Goal: Information Seeking & Learning: Check status

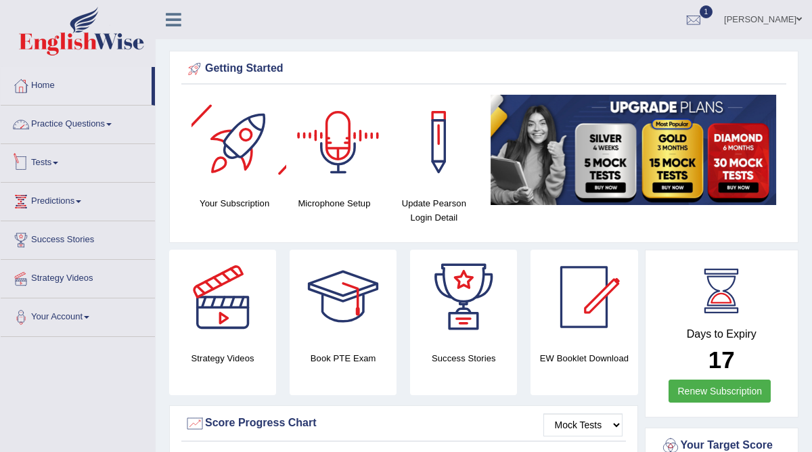
click at [50, 131] on link "Practice Questions" at bounding box center [78, 122] width 154 height 34
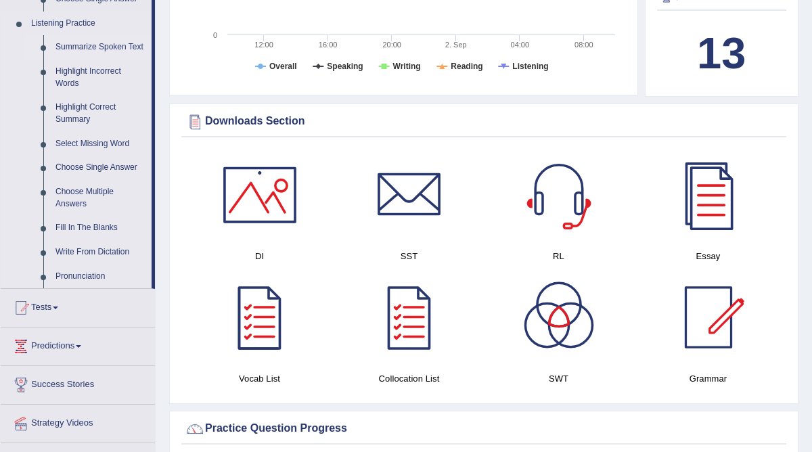
scroll to position [582, 0]
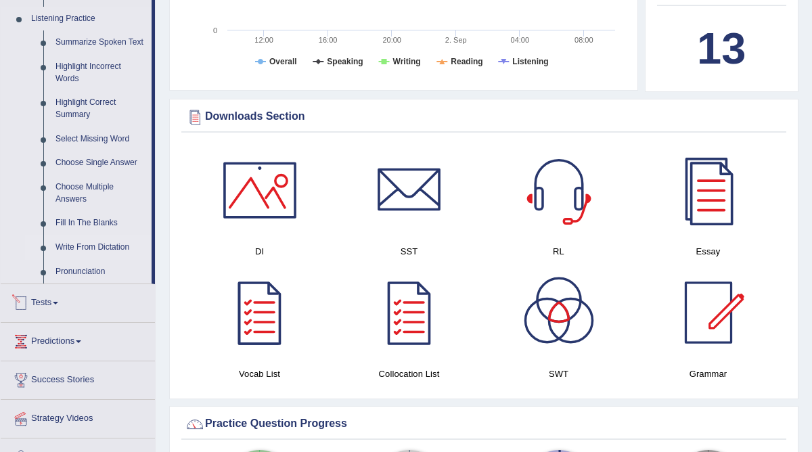
click at [89, 260] on link "Write From Dictation" at bounding box center [100, 247] width 102 height 24
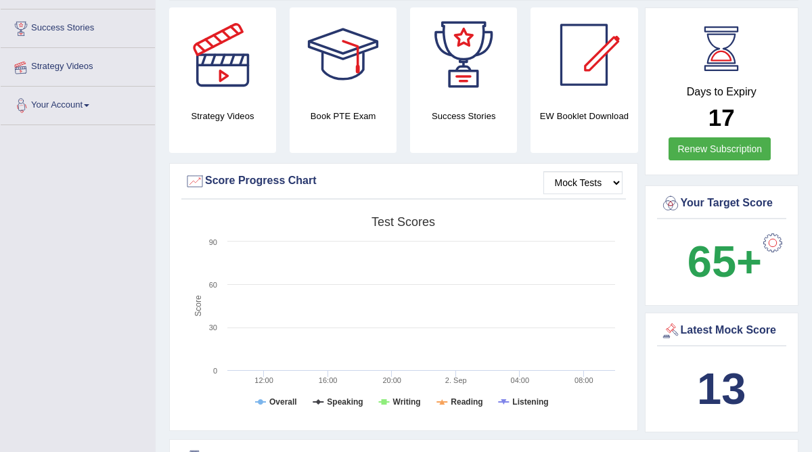
scroll to position [163, 0]
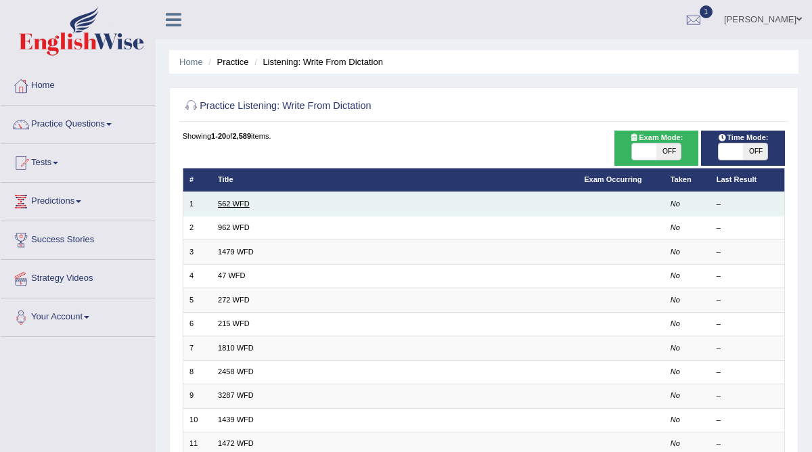
click at [239, 204] on link "562 WFD" at bounding box center [234, 203] width 32 height 8
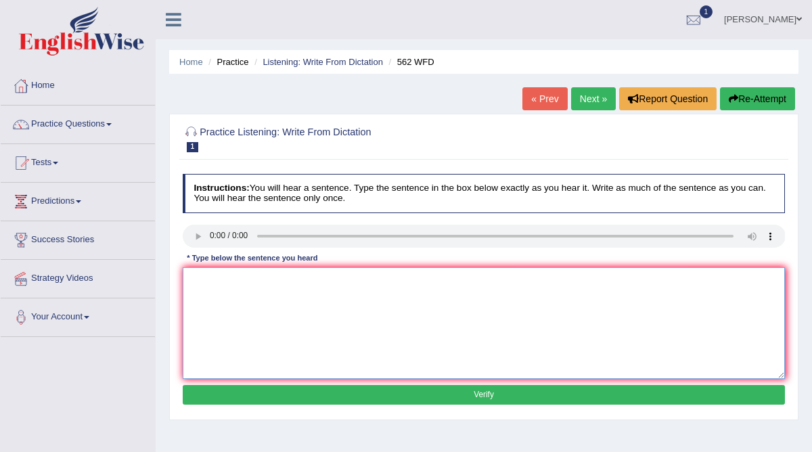
click at [206, 305] on textarea at bounding box center [484, 323] width 603 height 112
click at [314, 279] on textarea "The gap between rich and poor donot decrease." at bounding box center [484, 323] width 603 height 112
click at [404, 276] on textarea "The gap between rich and poor do not decrease." at bounding box center [484, 323] width 603 height 112
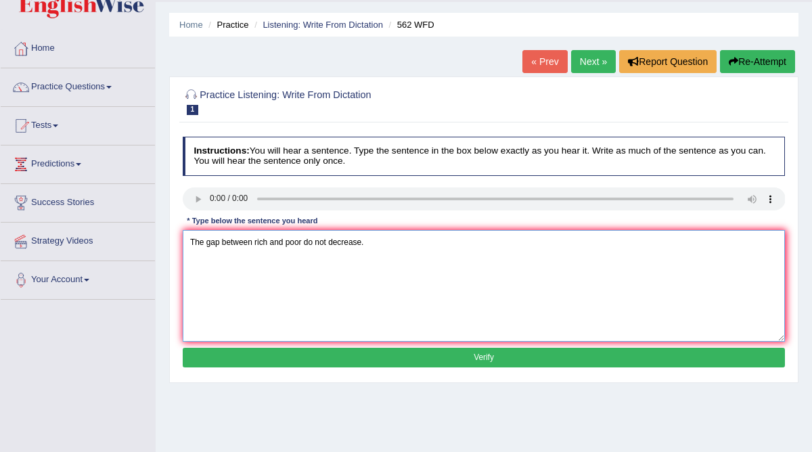
scroll to position [36, 0]
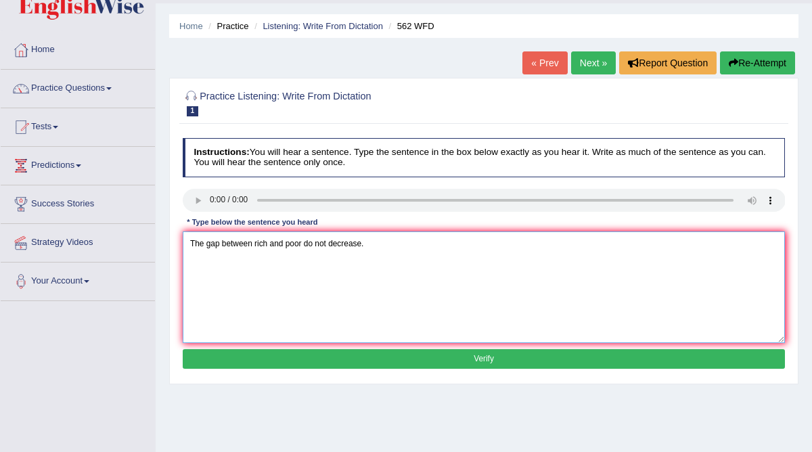
type textarea "The gap between rich and poor do not decrease."
click at [324, 352] on button "Verify" at bounding box center [484, 359] width 603 height 20
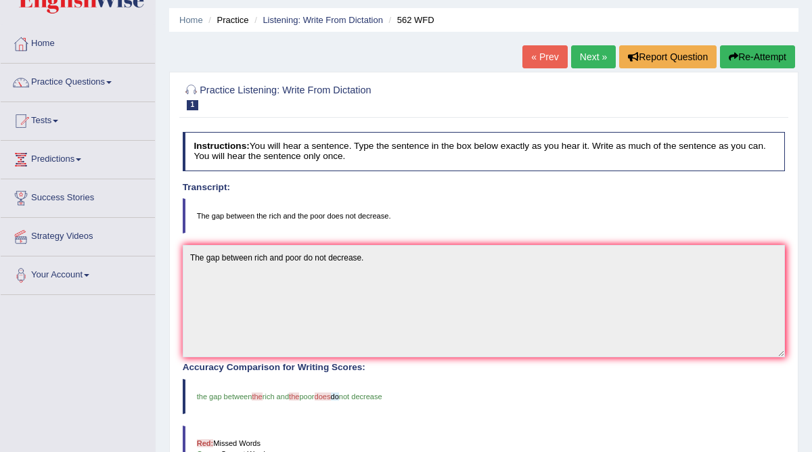
scroll to position [0, 0]
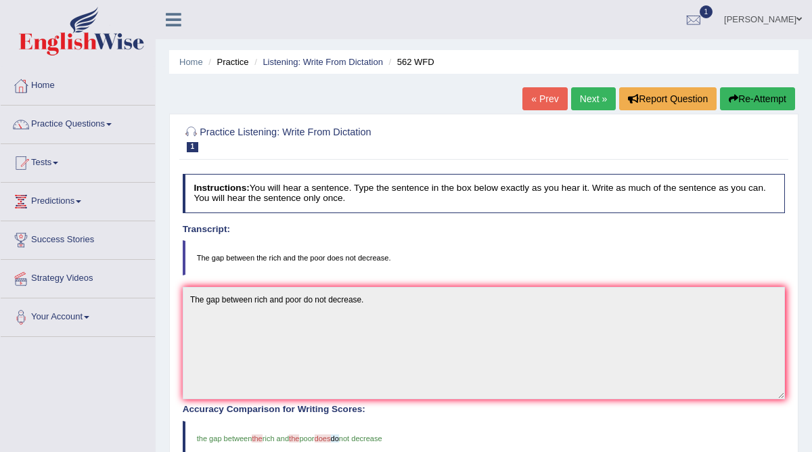
click at [601, 97] on link "Next »" at bounding box center [593, 98] width 45 height 23
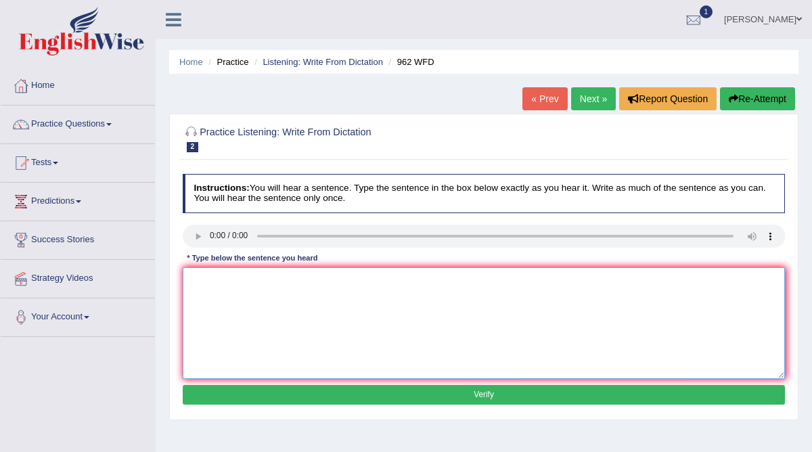
click at [231, 300] on textarea at bounding box center [484, 323] width 603 height 112
type textarea "If you have any questions about the exam, please raise your hand."
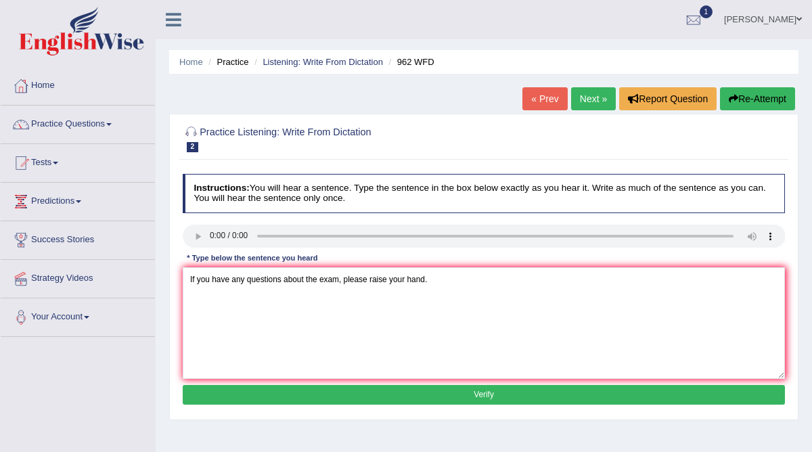
click at [293, 393] on button "Verify" at bounding box center [484, 395] width 603 height 20
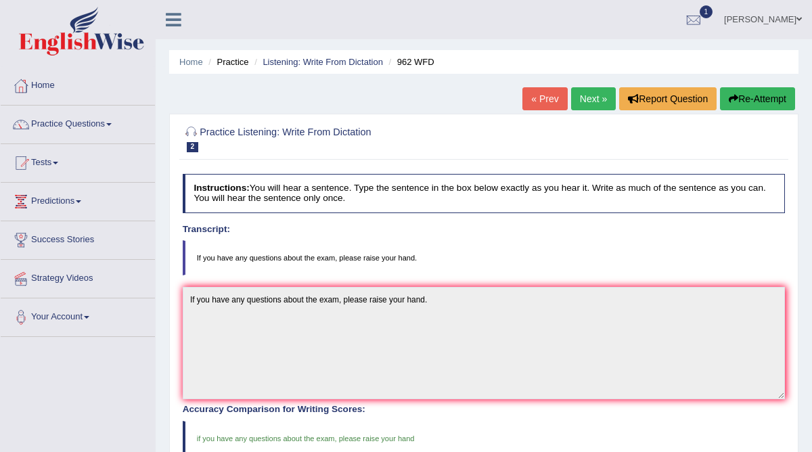
click at [579, 97] on link "Next »" at bounding box center [593, 98] width 45 height 23
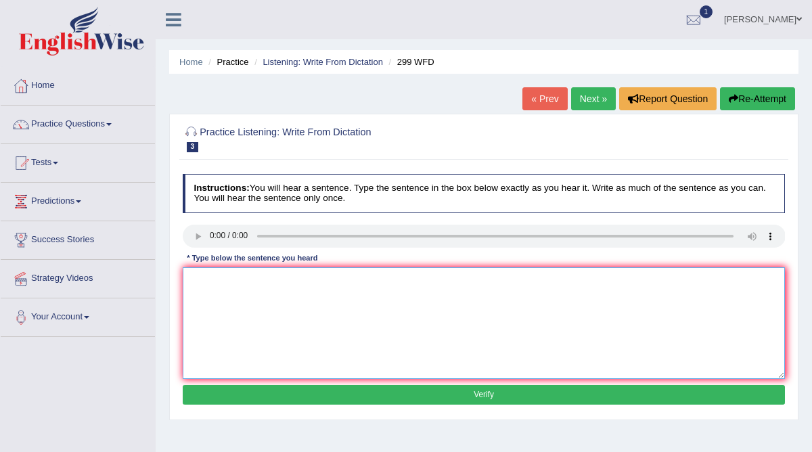
click at [197, 272] on textarea at bounding box center [484, 323] width 603 height 112
type textarea "Student representatives will be visiting the classroom with the voting forms."
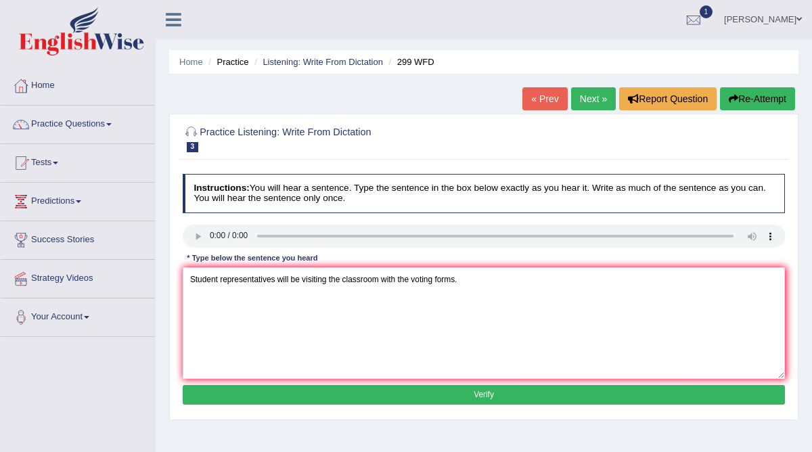
click at [266, 396] on button "Verify" at bounding box center [484, 395] width 603 height 20
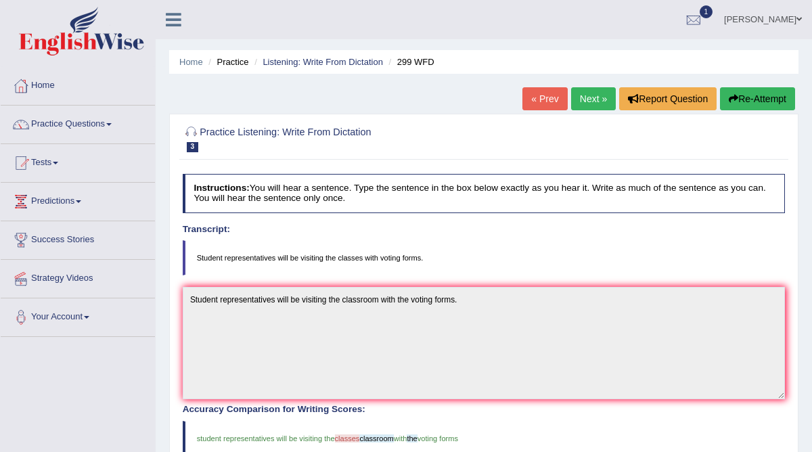
click at [584, 101] on link "Next »" at bounding box center [593, 98] width 45 height 23
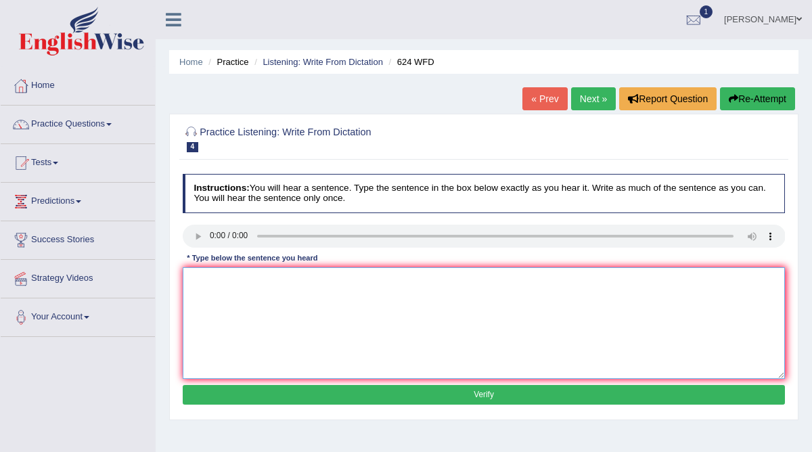
click at [193, 275] on textarea at bounding box center [484, 323] width 603 height 112
click at [287, 281] on textarea "Our courses help in critical and independent learning skills." at bounding box center [484, 323] width 603 height 112
type textarea "Our courses help in critical thinking and independent learning skills."
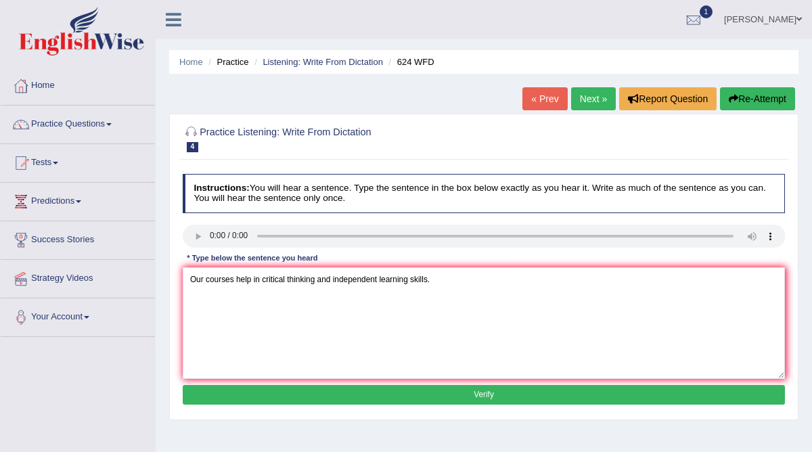
click at [460, 399] on button "Verify" at bounding box center [484, 395] width 603 height 20
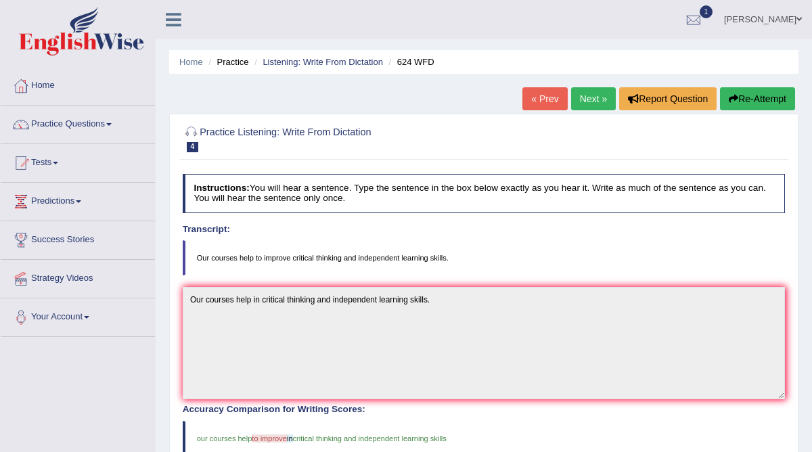
click at [578, 103] on link "Next »" at bounding box center [593, 98] width 45 height 23
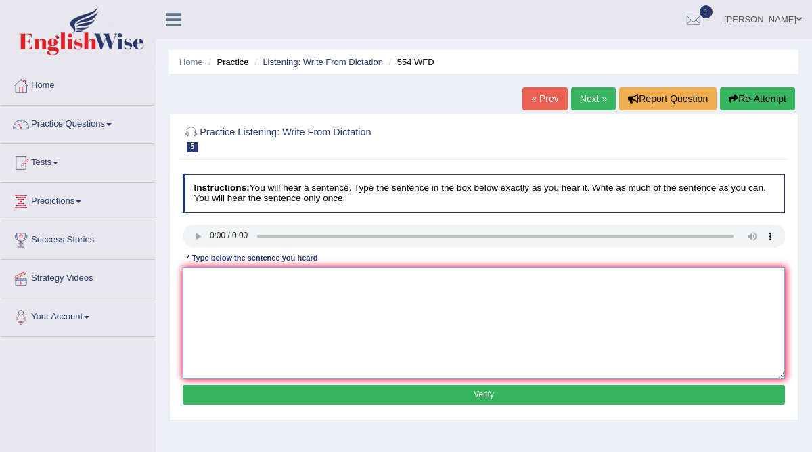
click at [218, 268] on textarea at bounding box center [484, 323] width 603 height 112
type textarea "We are able to work in a team."
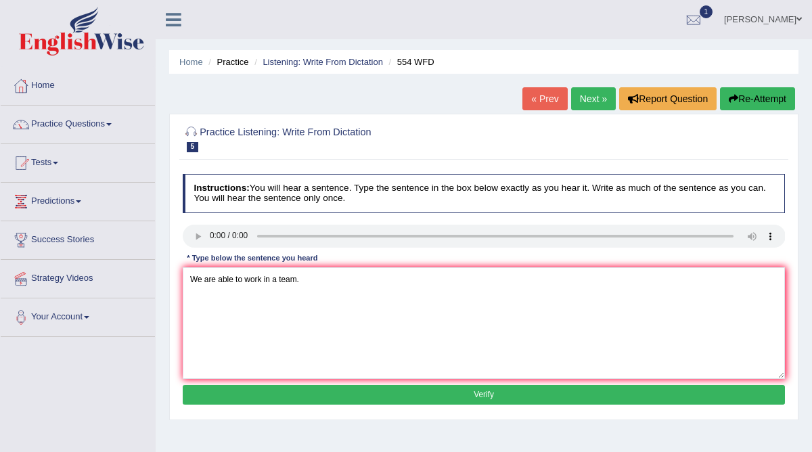
click at [260, 389] on button "Verify" at bounding box center [484, 395] width 603 height 20
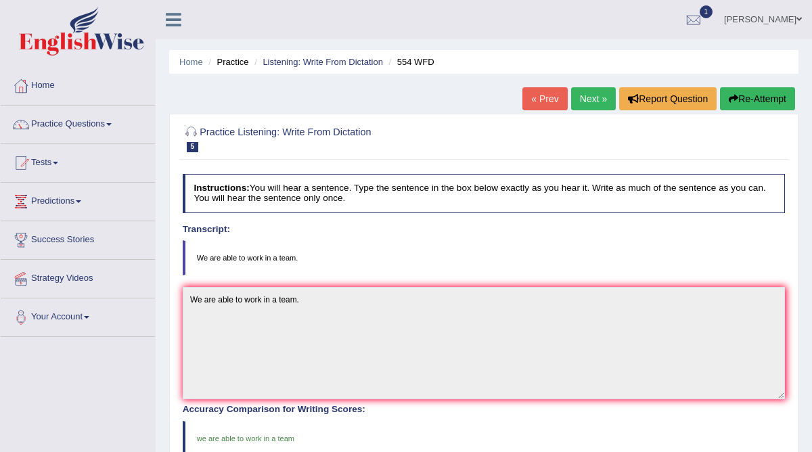
click at [586, 92] on link "Next »" at bounding box center [593, 98] width 45 height 23
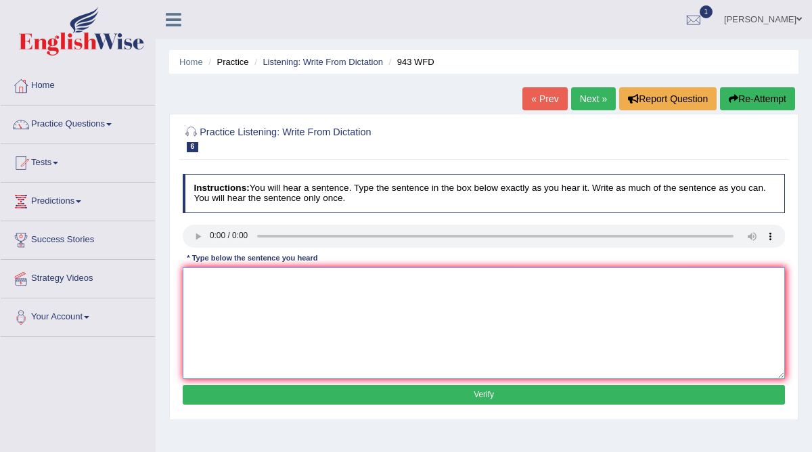
click at [218, 307] on textarea at bounding box center [484, 323] width 603 height 112
click at [331, 281] on textarea "Farming methods across the world has greatly develop recently." at bounding box center [484, 323] width 603 height 112
click at [388, 283] on textarea "Farming methods across the world has greatly develop recently." at bounding box center [484, 323] width 603 height 112
click at [329, 278] on textarea "Farming methods across the world has greatly developed recently." at bounding box center [484, 323] width 603 height 112
type textarea "Farming methods across the world have greatly developed recently."
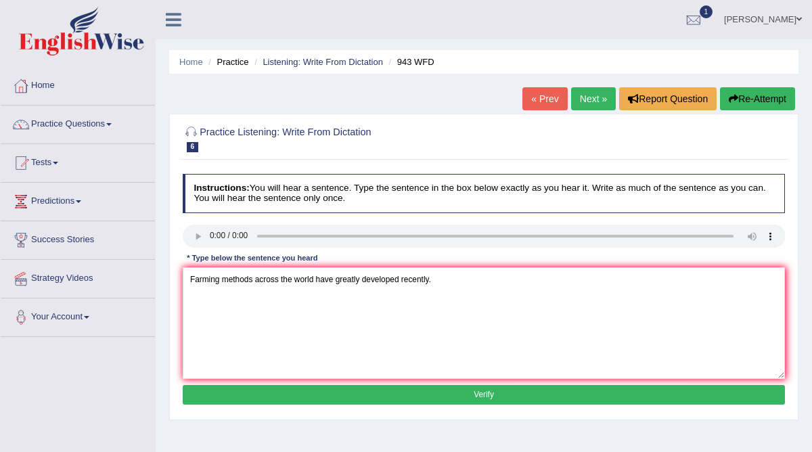
click at [322, 395] on button "Verify" at bounding box center [484, 395] width 603 height 20
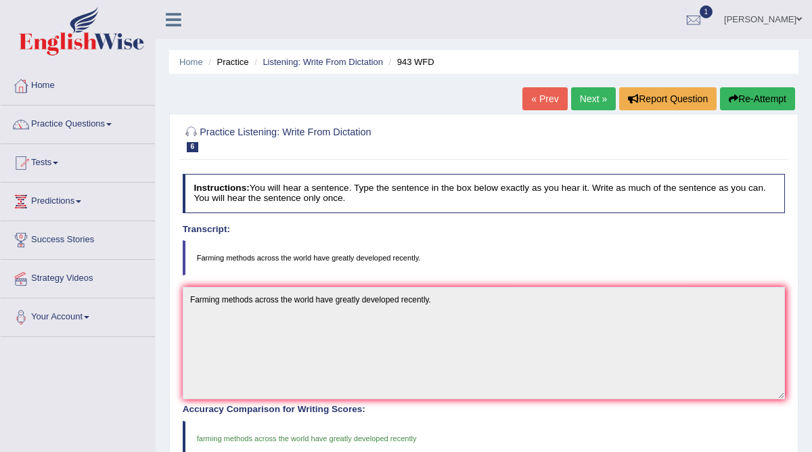
scroll to position [6, 0]
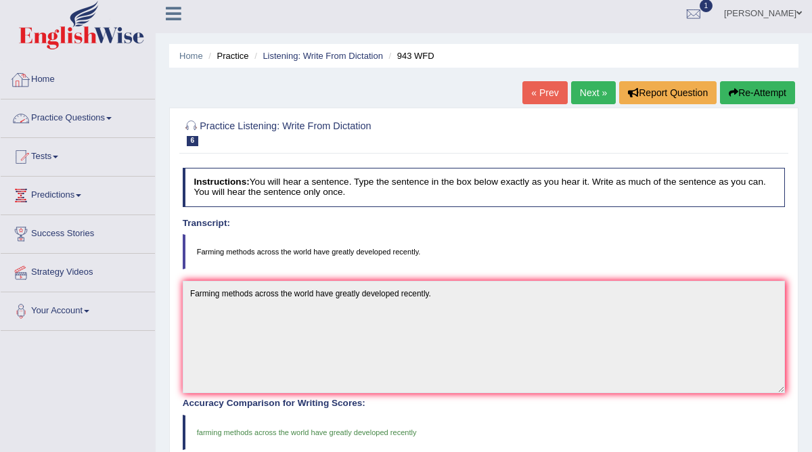
click at [91, 113] on link "Practice Questions" at bounding box center [78, 116] width 154 height 34
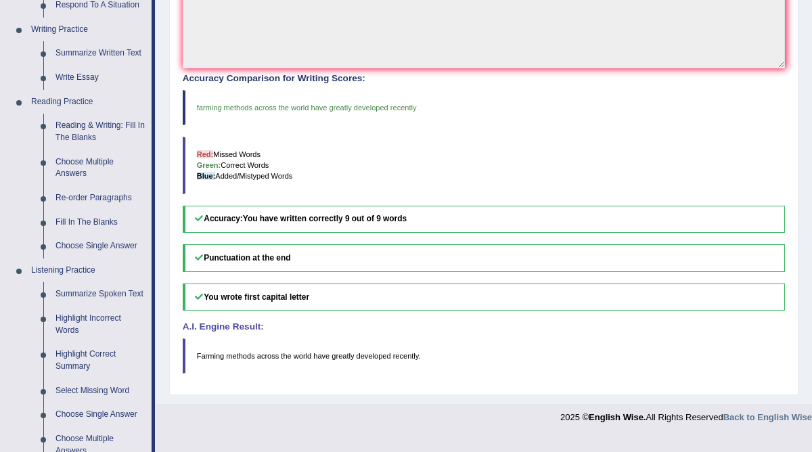
scroll to position [0, 0]
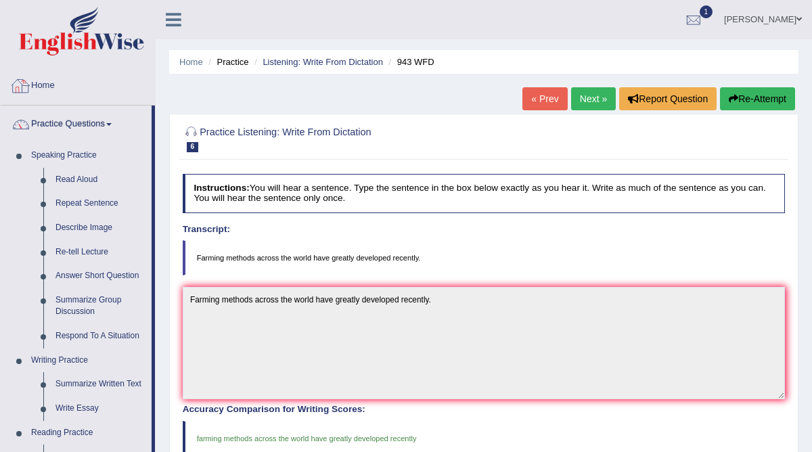
click at [57, 91] on link "Home" at bounding box center [78, 84] width 154 height 34
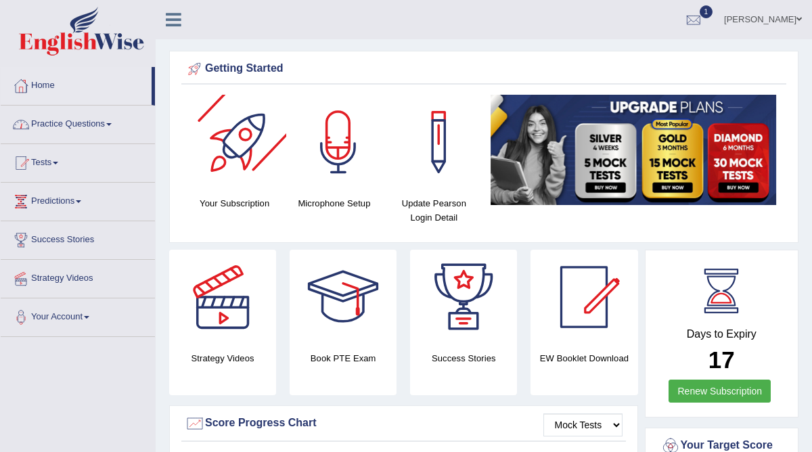
click at [101, 121] on link "Practice Questions" at bounding box center [78, 122] width 154 height 34
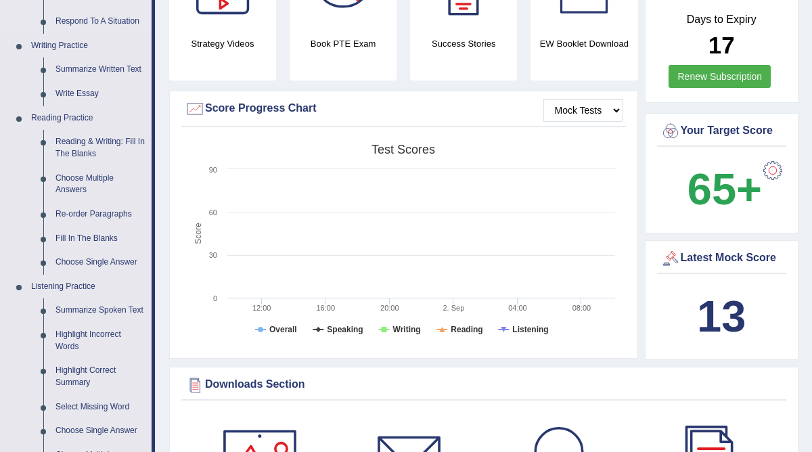
scroll to position [298, 0]
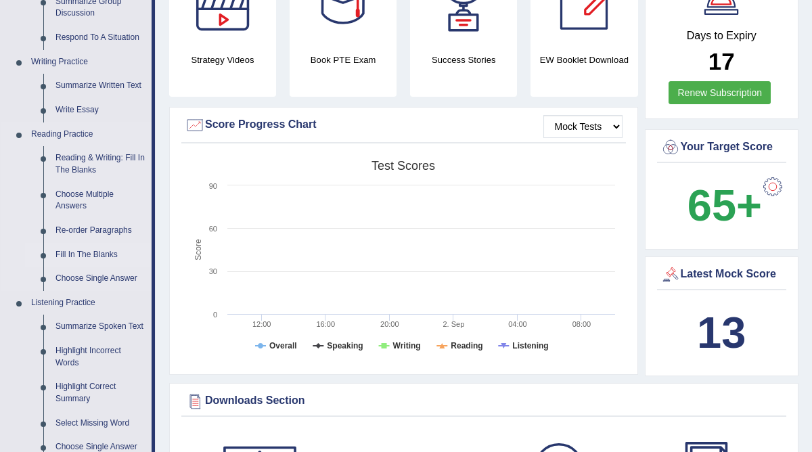
click at [95, 257] on link "Fill In The Blanks" at bounding box center [100, 255] width 102 height 24
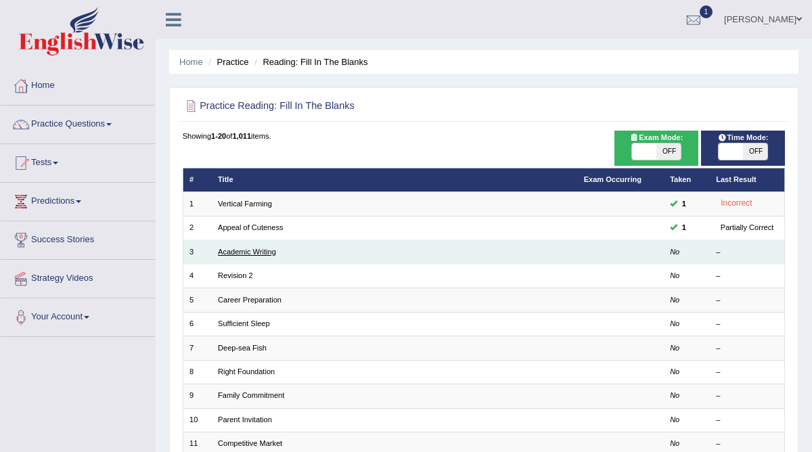
click at [256, 252] on link "Academic Writing" at bounding box center [247, 252] width 58 height 8
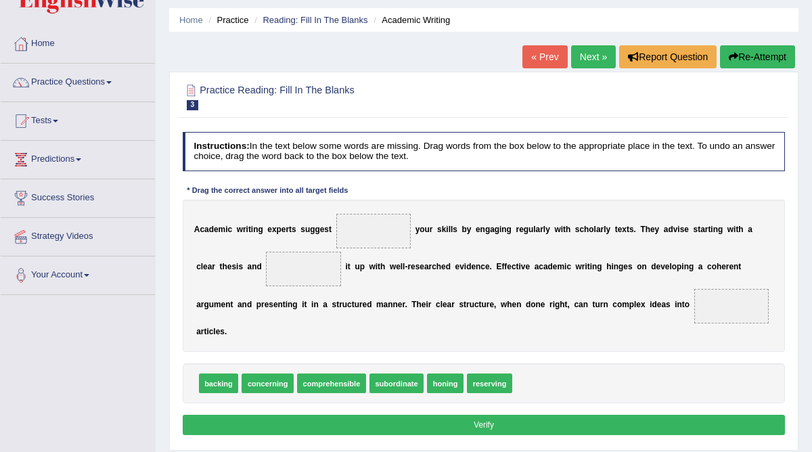
scroll to position [45, 0]
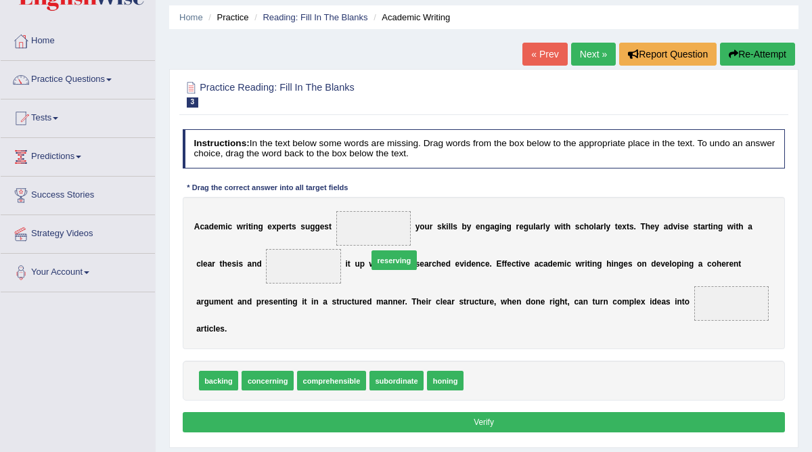
drag, startPoint x: 480, startPoint y: 369, endPoint x: 369, endPoint y: 227, distance: 180.1
drag, startPoint x: 448, startPoint y: 364, endPoint x: 260, endPoint y: 256, distance: 217.5
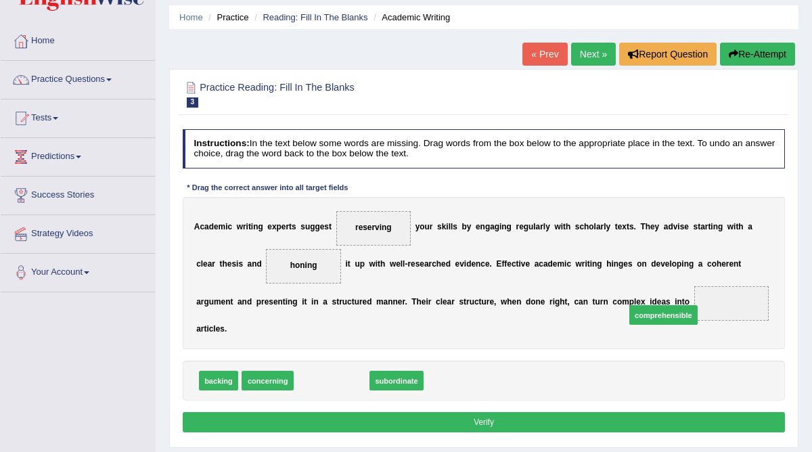
drag, startPoint x: 340, startPoint y: 362, endPoint x: 730, endPoint y: 285, distance: 397.9
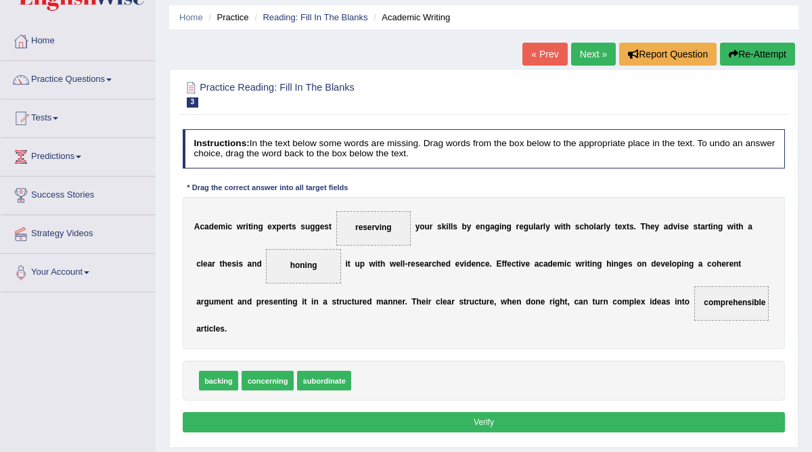
click at [449, 412] on button "Verify" at bounding box center [484, 422] width 603 height 20
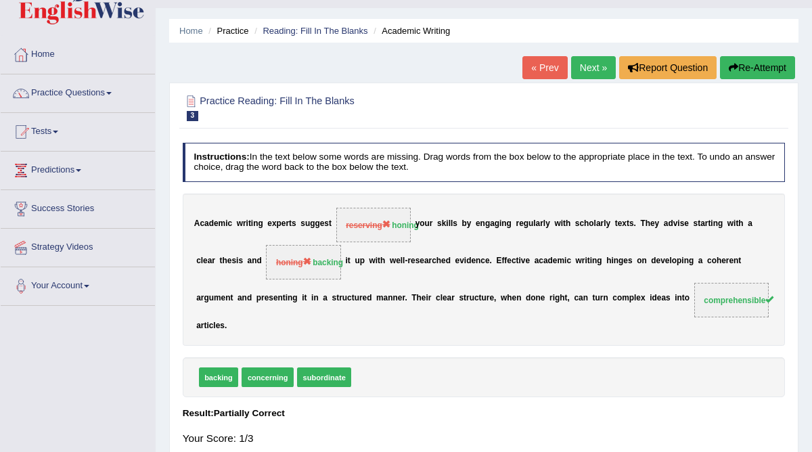
scroll to position [29, 0]
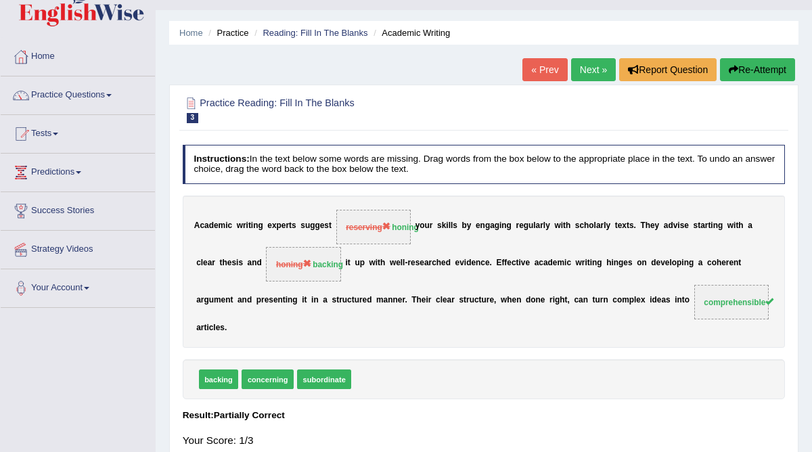
click at [581, 69] on link "Next »" at bounding box center [593, 69] width 45 height 23
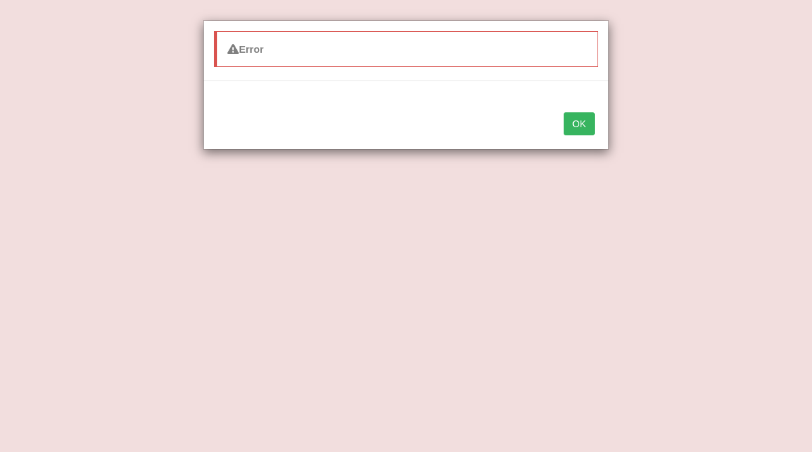
click at [574, 121] on button "OK" at bounding box center [578, 123] width 31 height 23
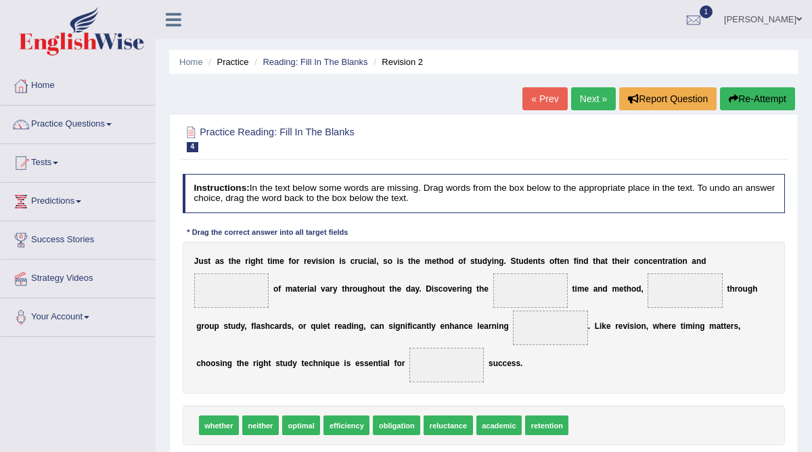
click at [538, 19] on ul "Renu Toggle navigation Username: Renu363 Access Type: Online Subscription: Diam…" at bounding box center [581, 19] width 459 height 39
click at [60, 87] on link "Home" at bounding box center [78, 84] width 154 height 34
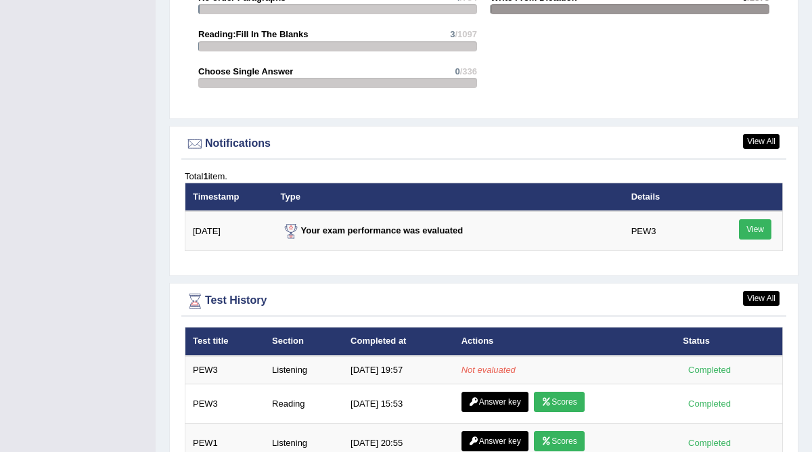
scroll to position [1523, 0]
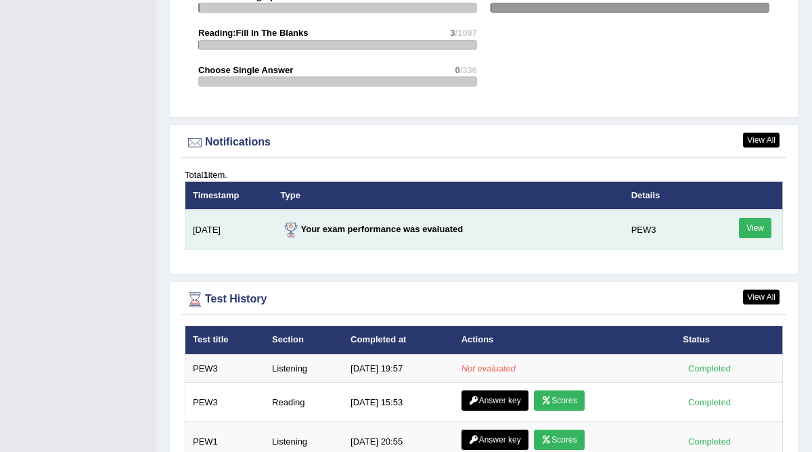
click at [753, 233] on link "View" at bounding box center [754, 228] width 32 height 20
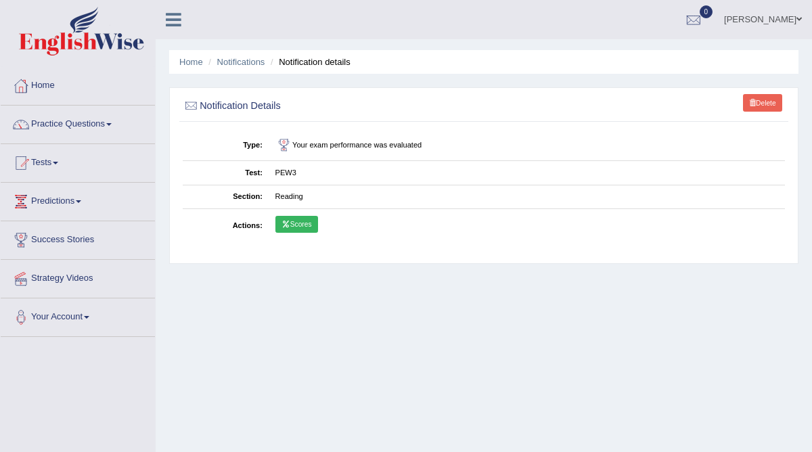
click at [296, 222] on link "Scores" at bounding box center [296, 225] width 43 height 18
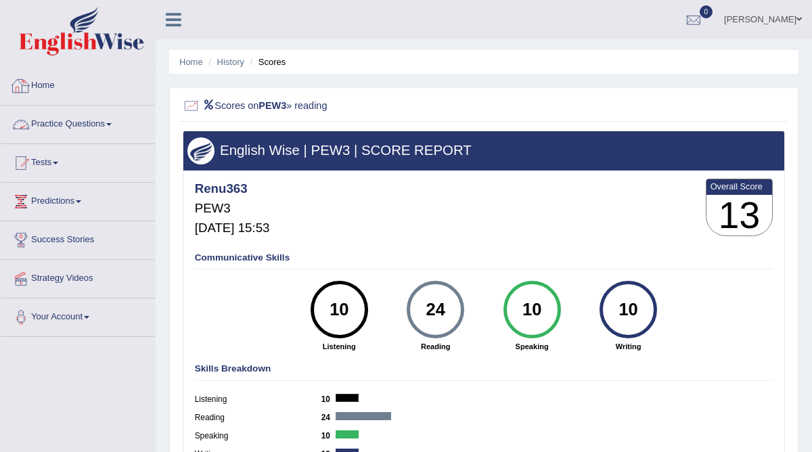
click at [60, 91] on link "Home" at bounding box center [78, 84] width 154 height 34
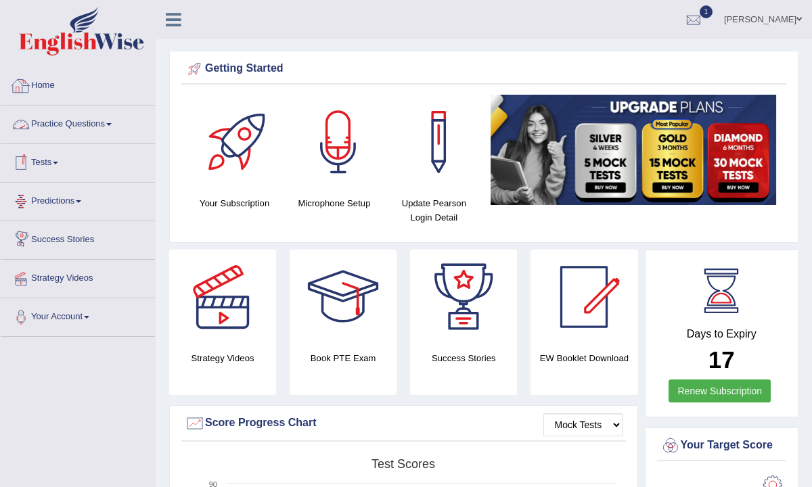
click at [63, 78] on link "Home" at bounding box center [78, 84] width 154 height 34
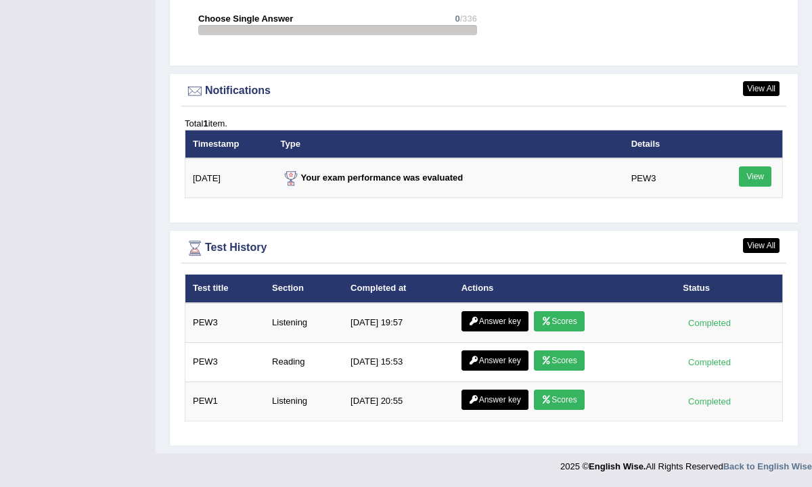
scroll to position [1563, 0]
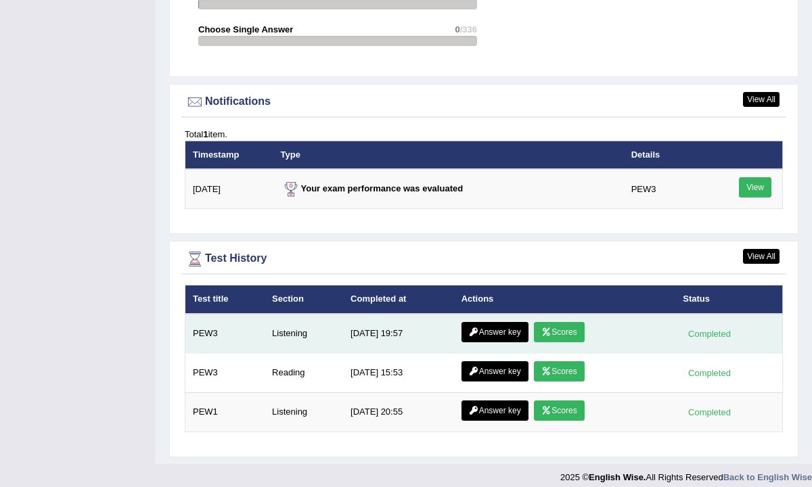
click at [562, 333] on link "Scores" at bounding box center [559, 332] width 50 height 20
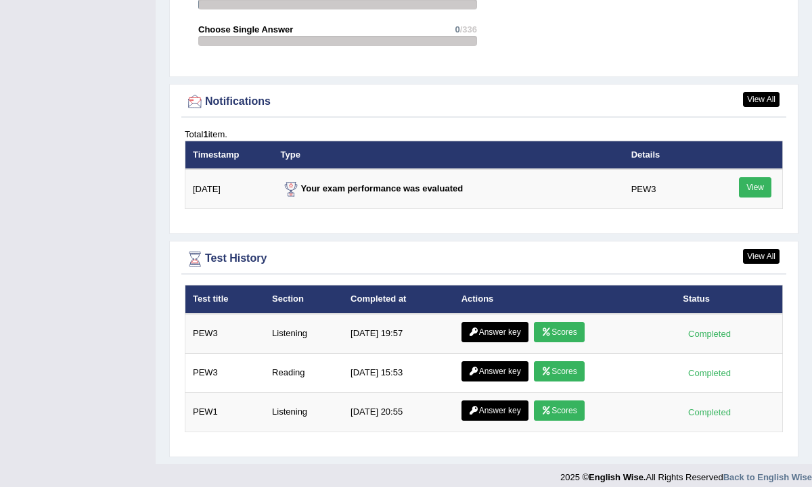
scroll to position [1576, 0]
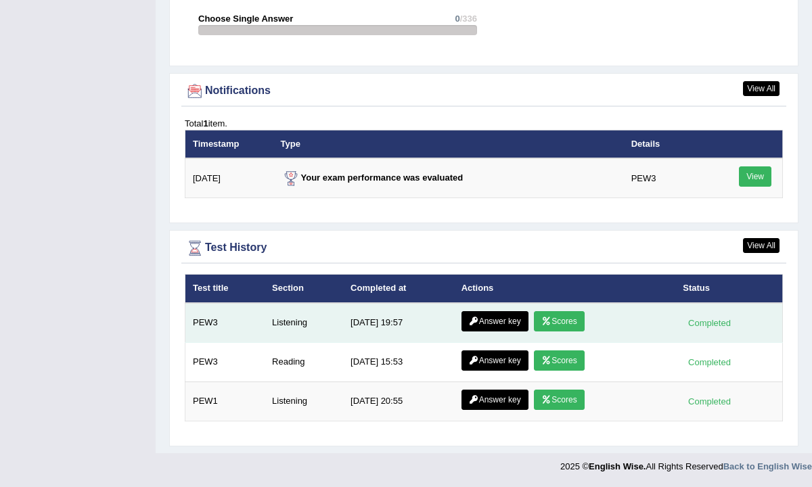
click at [488, 321] on link "Answer key" at bounding box center [494, 321] width 67 height 20
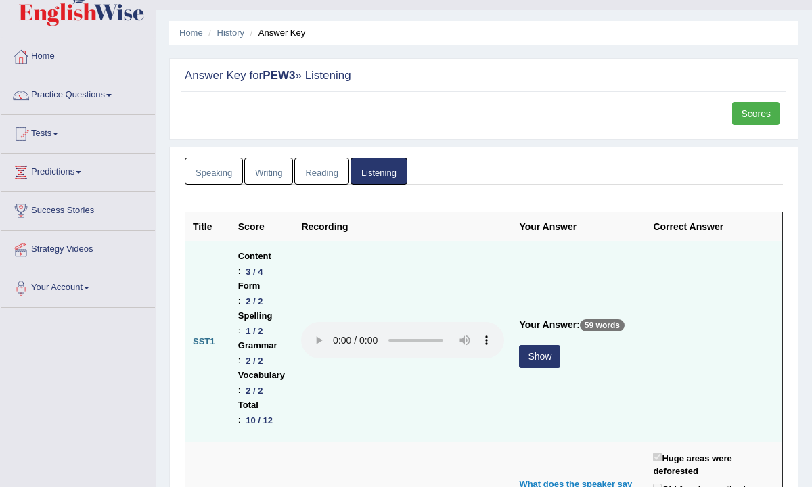
scroll to position [30, 0]
click at [560, 344] on button "Show" at bounding box center [539, 355] width 41 height 23
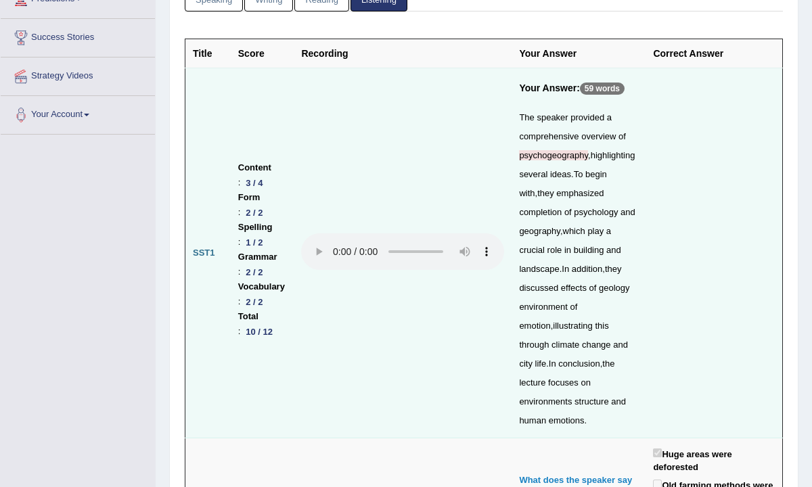
scroll to position [200, 0]
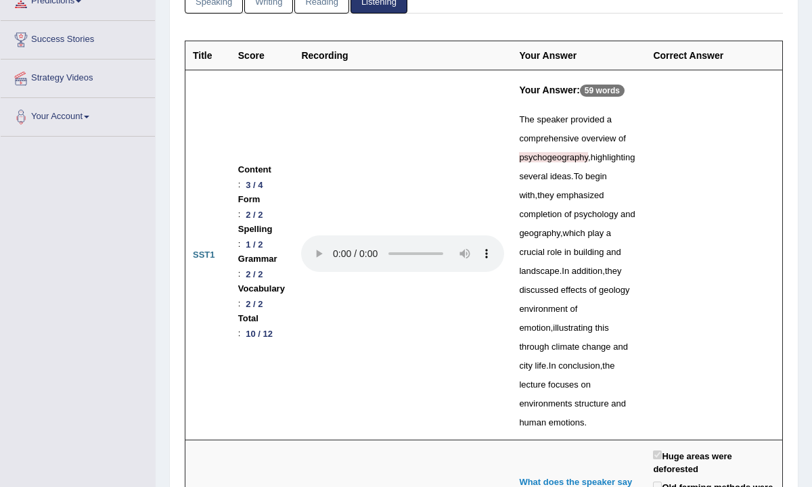
click at [588, 162] on span "psychogeography" at bounding box center [553, 157] width 69 height 10
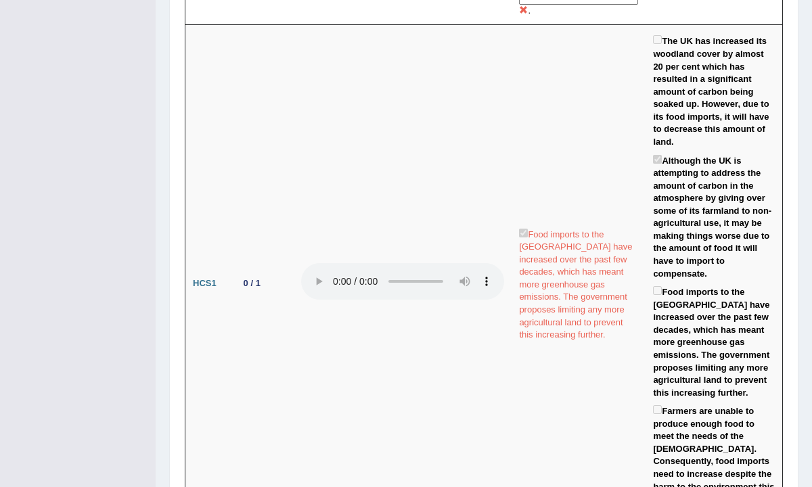
scroll to position [2019, 0]
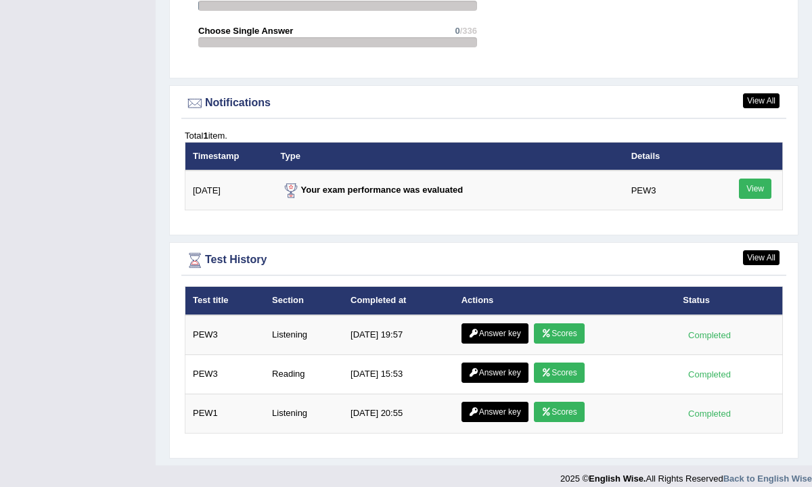
scroll to position [1576, 0]
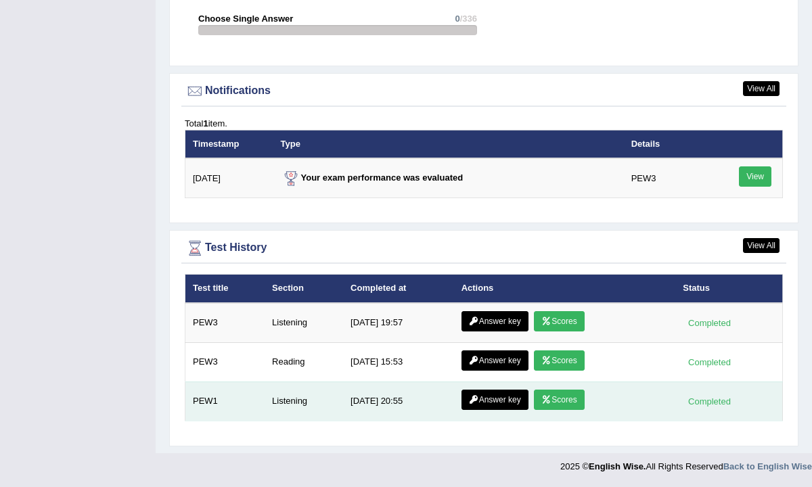
click at [543, 404] on link "Scores" at bounding box center [559, 400] width 50 height 20
